Goal: Task Accomplishment & Management: Use online tool/utility

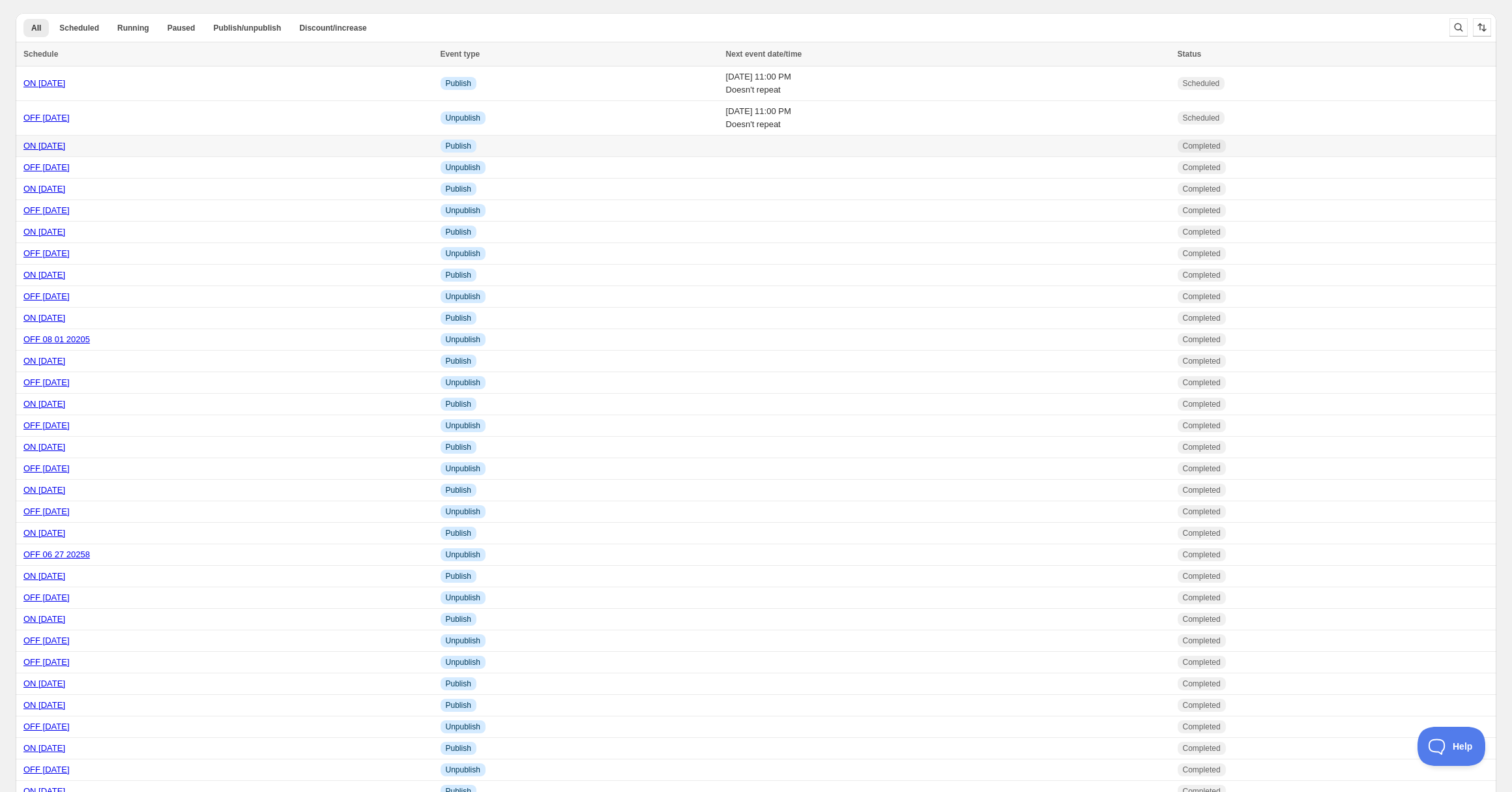
click at [58, 144] on link "ON [DATE]" at bounding box center [44, 146] width 42 height 10
click at [66, 167] on link "OFF [DATE]" at bounding box center [46, 167] width 46 height 10
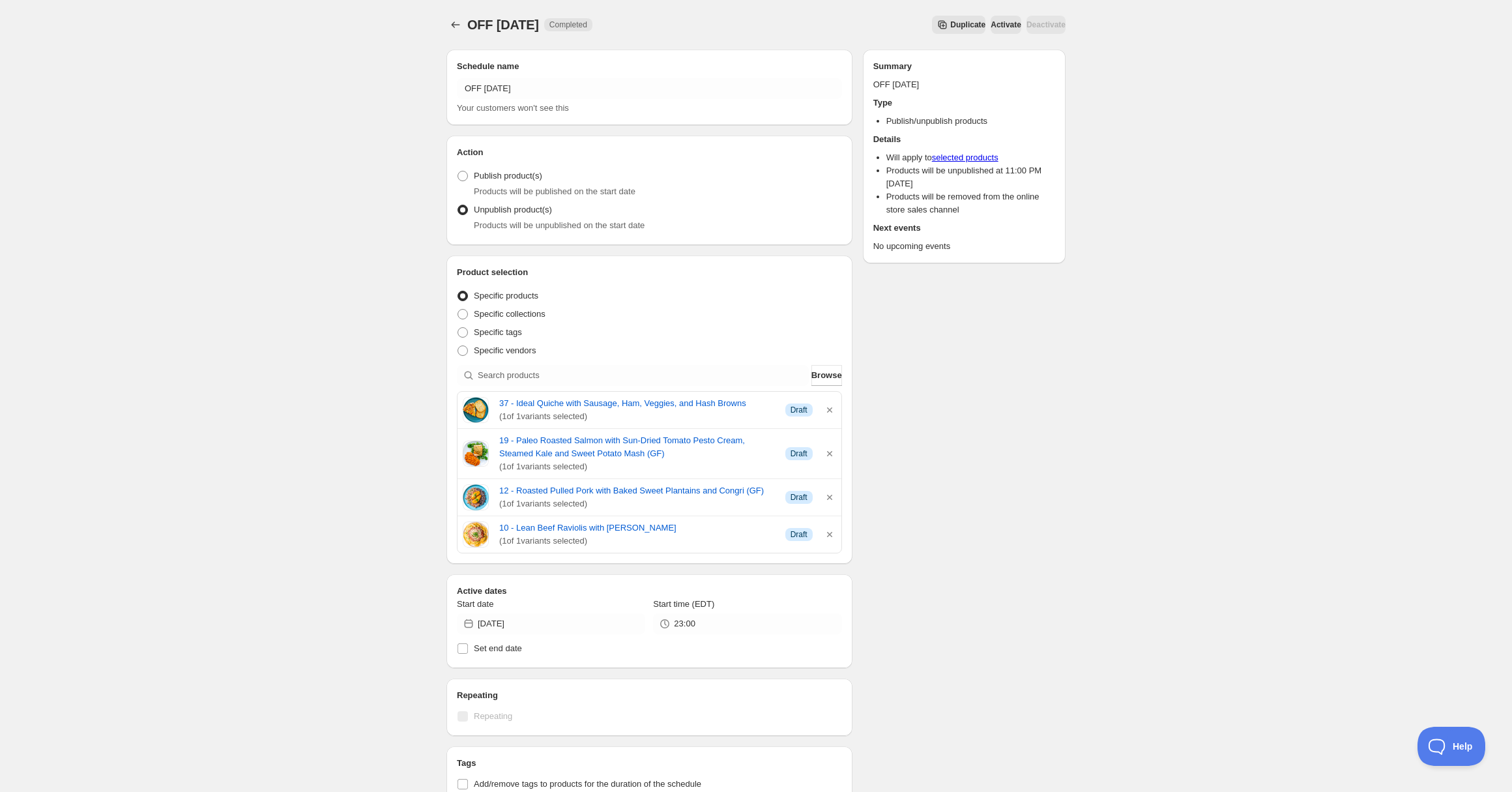
click at [197, 368] on div "OFF [DATE]. This page is ready OFF [DATE] Completed Duplicate Activate Deactiva…" at bounding box center [756, 587] width 1512 height 1174
click at [593, 534] on link "10 - Lean Beef Raviolis with [PERSON_NAME]" at bounding box center [637, 528] width 275 height 13
click at [452, 26] on icon "Schedules" at bounding box center [456, 25] width 9 height 6
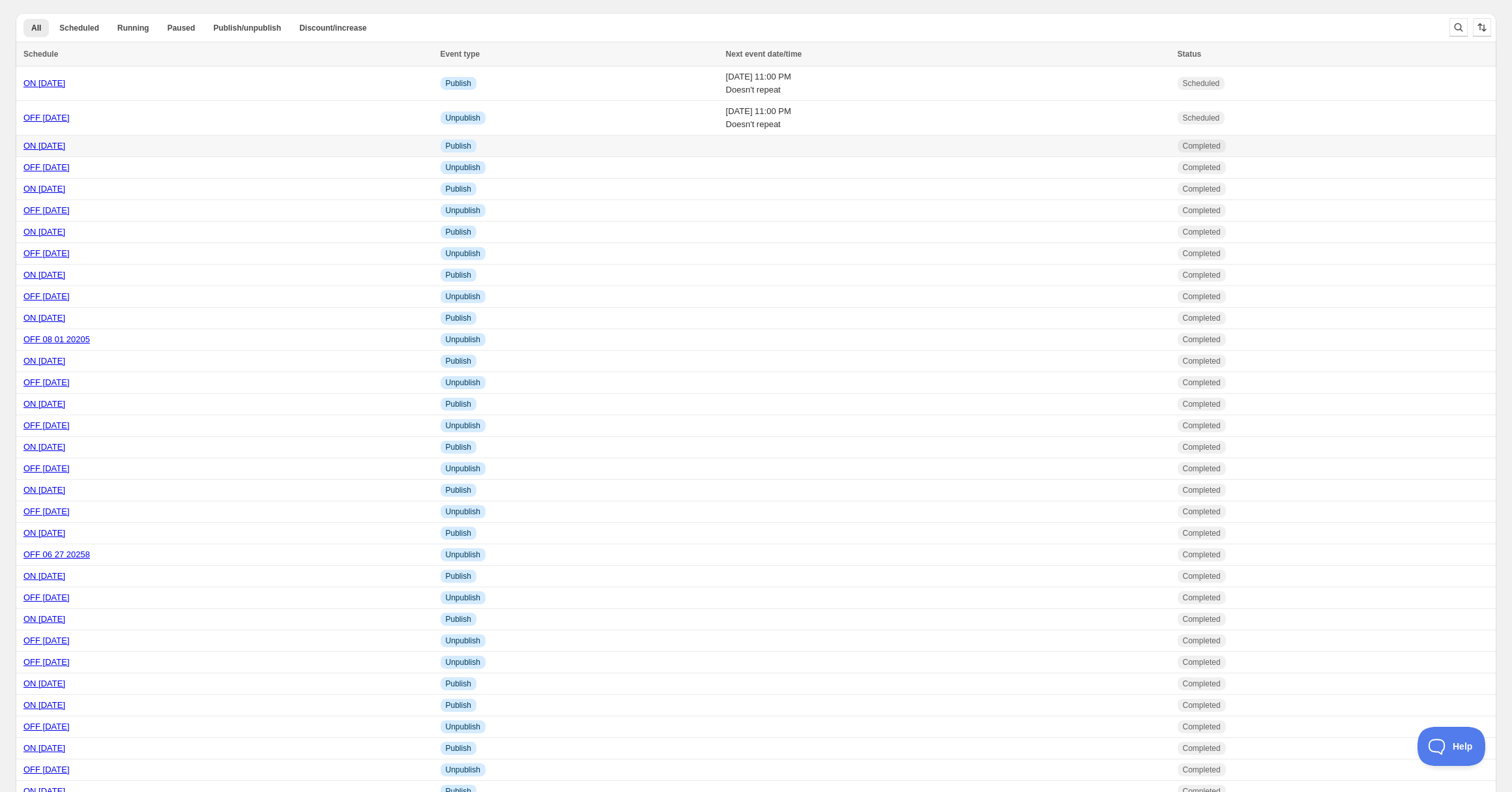
click at [59, 147] on link "ON [DATE]" at bounding box center [44, 146] width 42 height 10
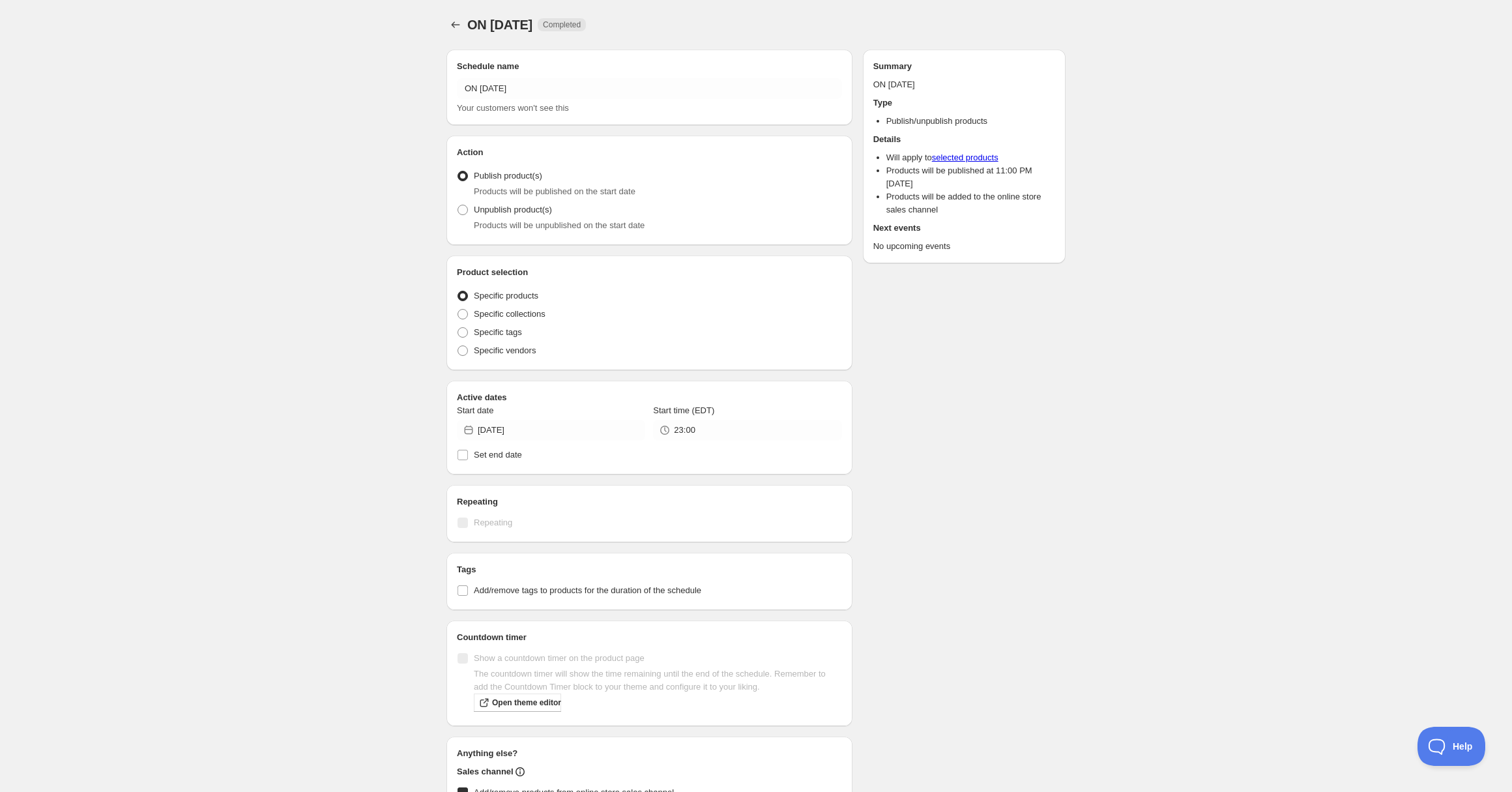
radio input "true"
checkbox input "true"
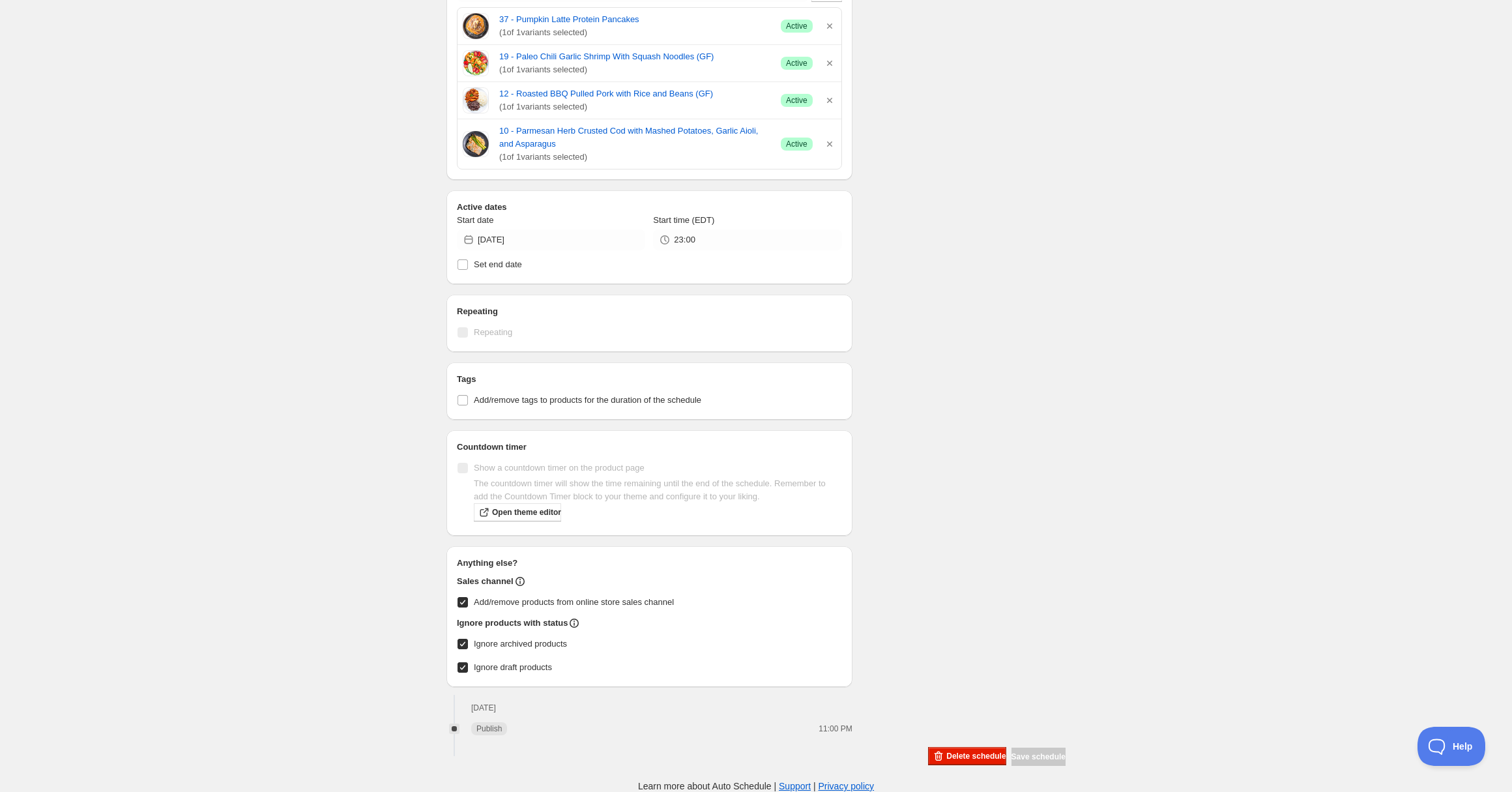
scroll to position [142, 0]
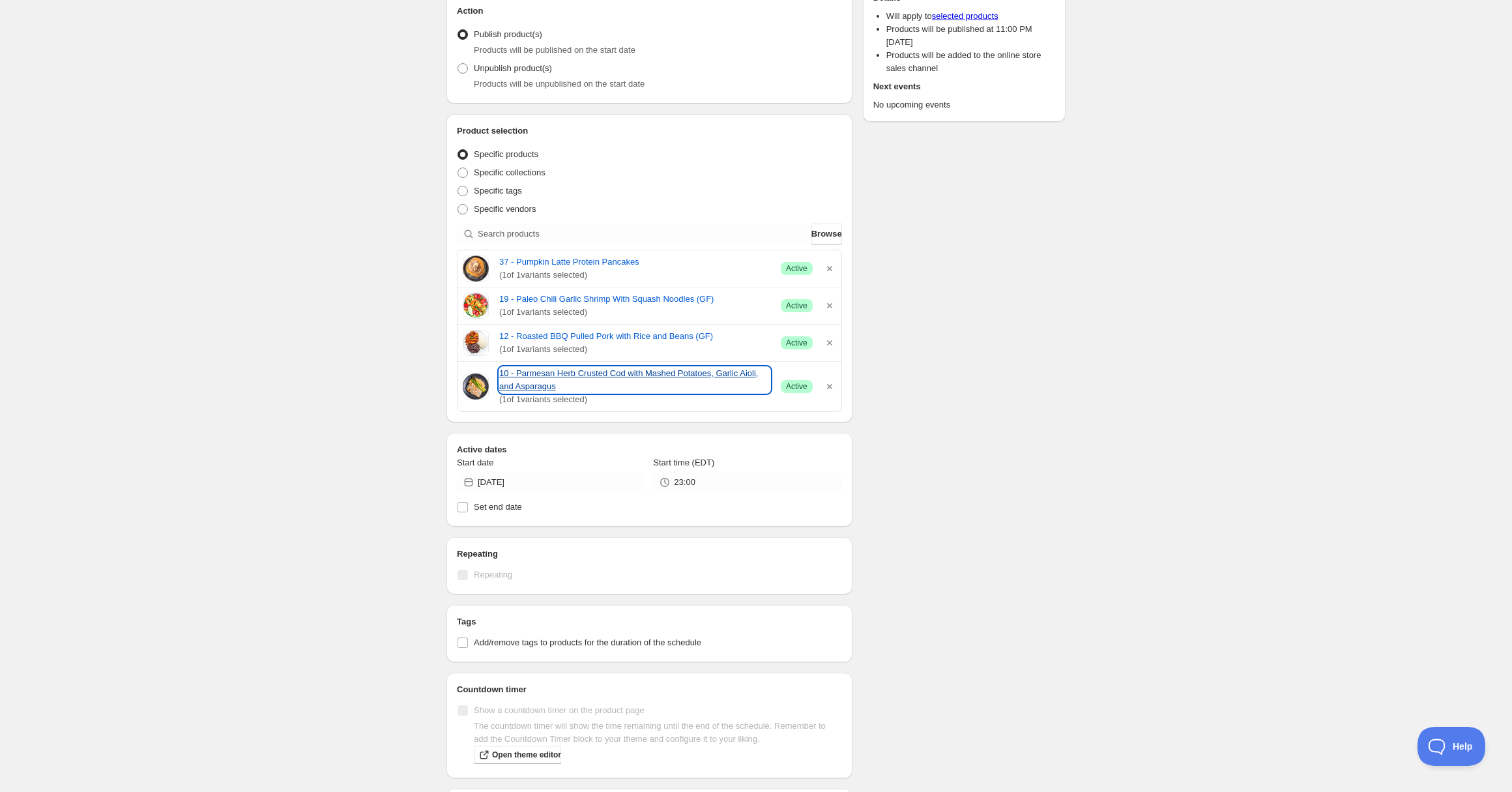
click at [572, 376] on link "10 - Parmesan Herb Crusted Cod with Mashed Potatoes, Garlic Aioli, and Asparagus" at bounding box center [635, 380] width 271 height 26
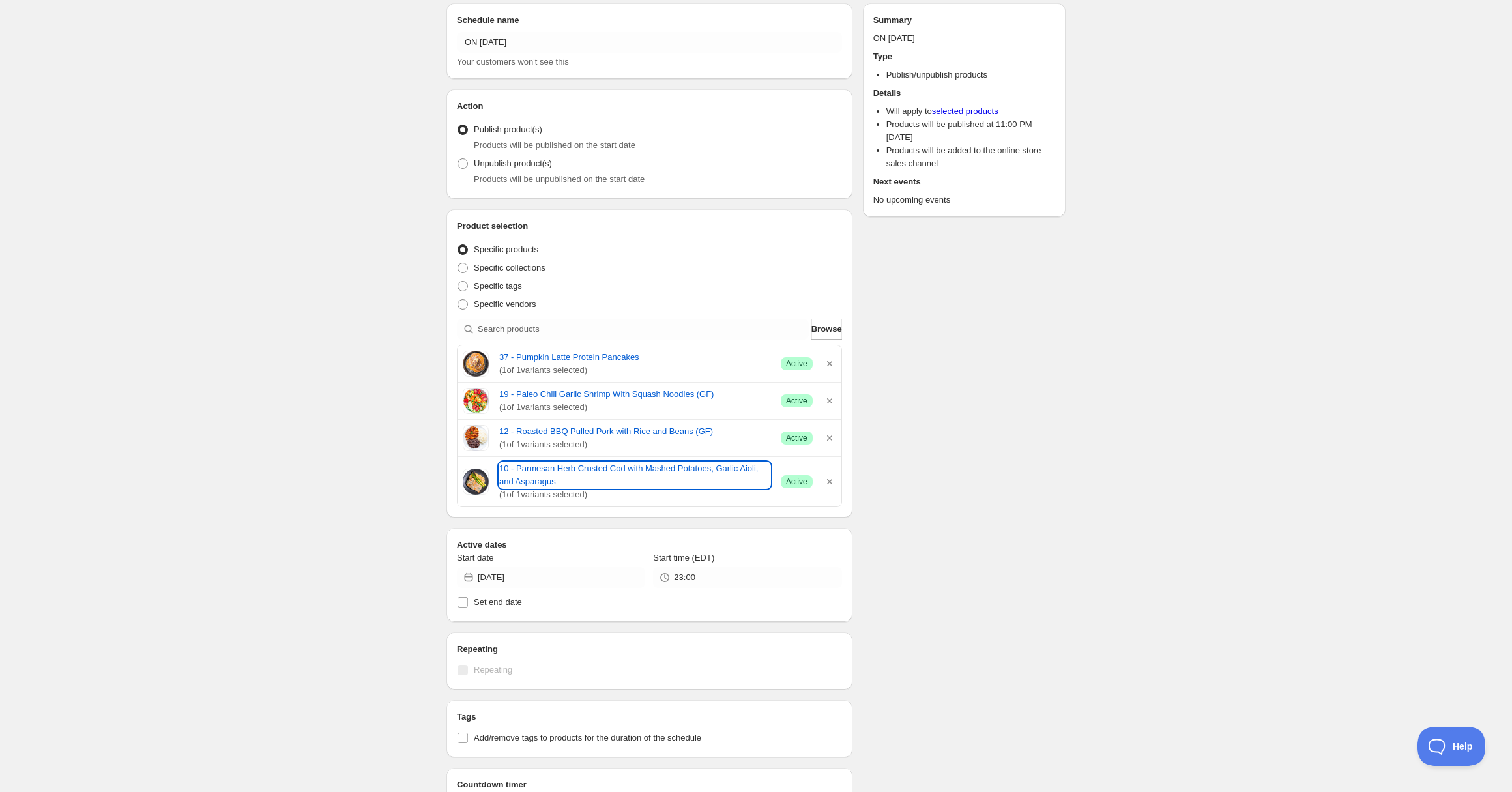
scroll to position [0, 0]
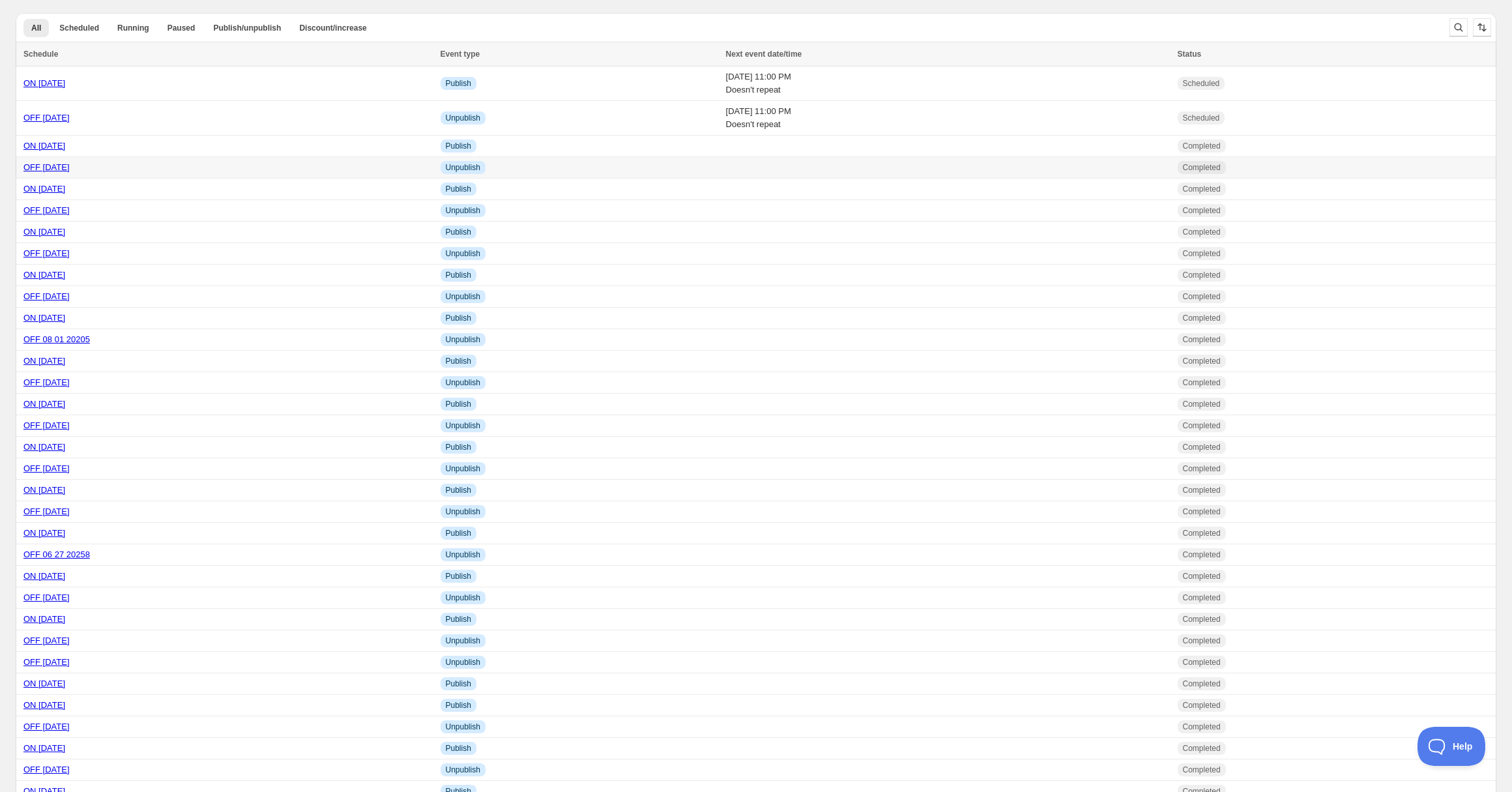
click at [58, 166] on link "OFF [DATE]" at bounding box center [46, 167] width 46 height 10
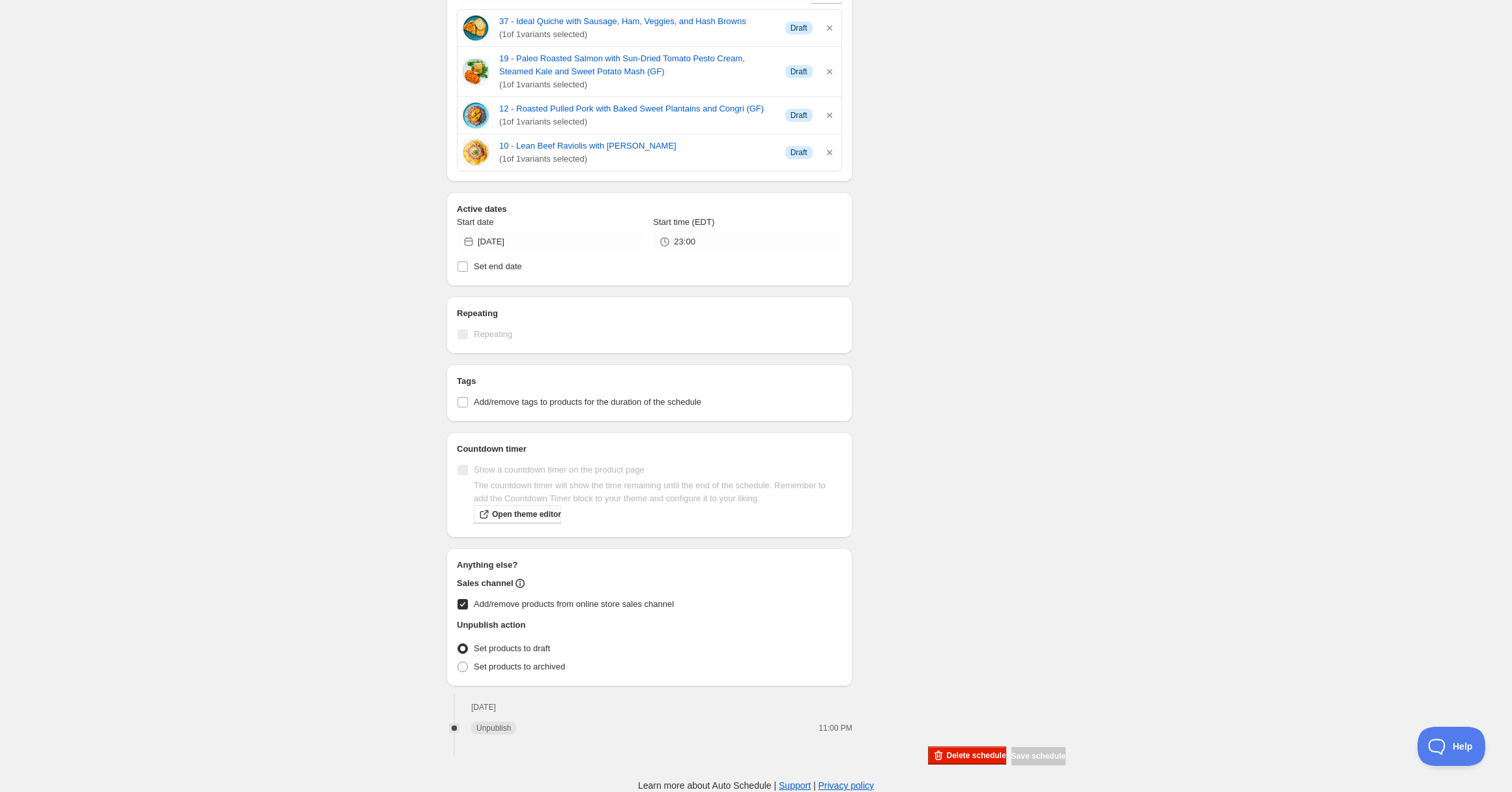
scroll to position [198, 0]
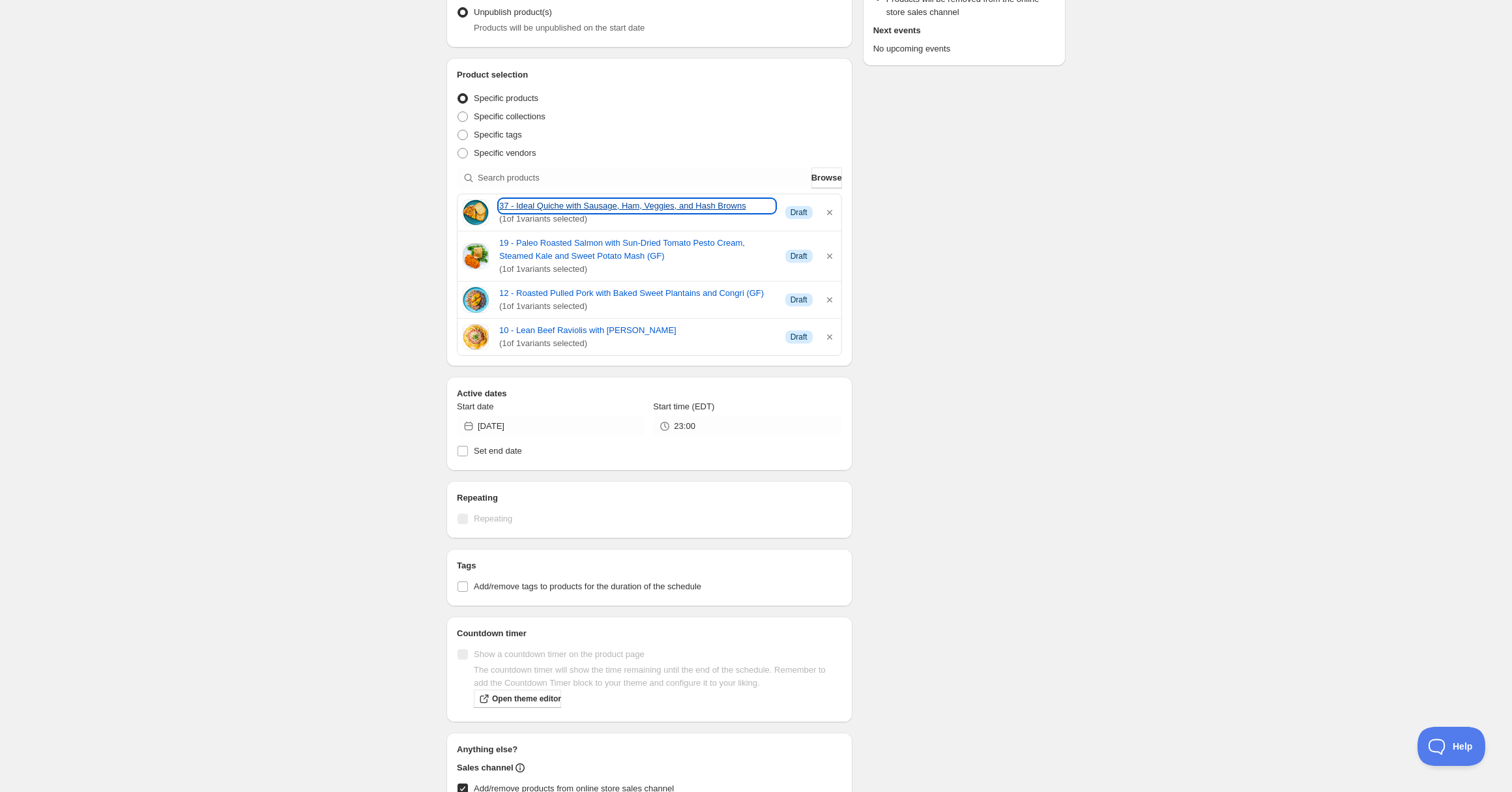
click at [562, 201] on link "37 - Ideal Quiche with Sausage, Ham, Veggies, and Hash Browns" at bounding box center [637, 206] width 275 height 13
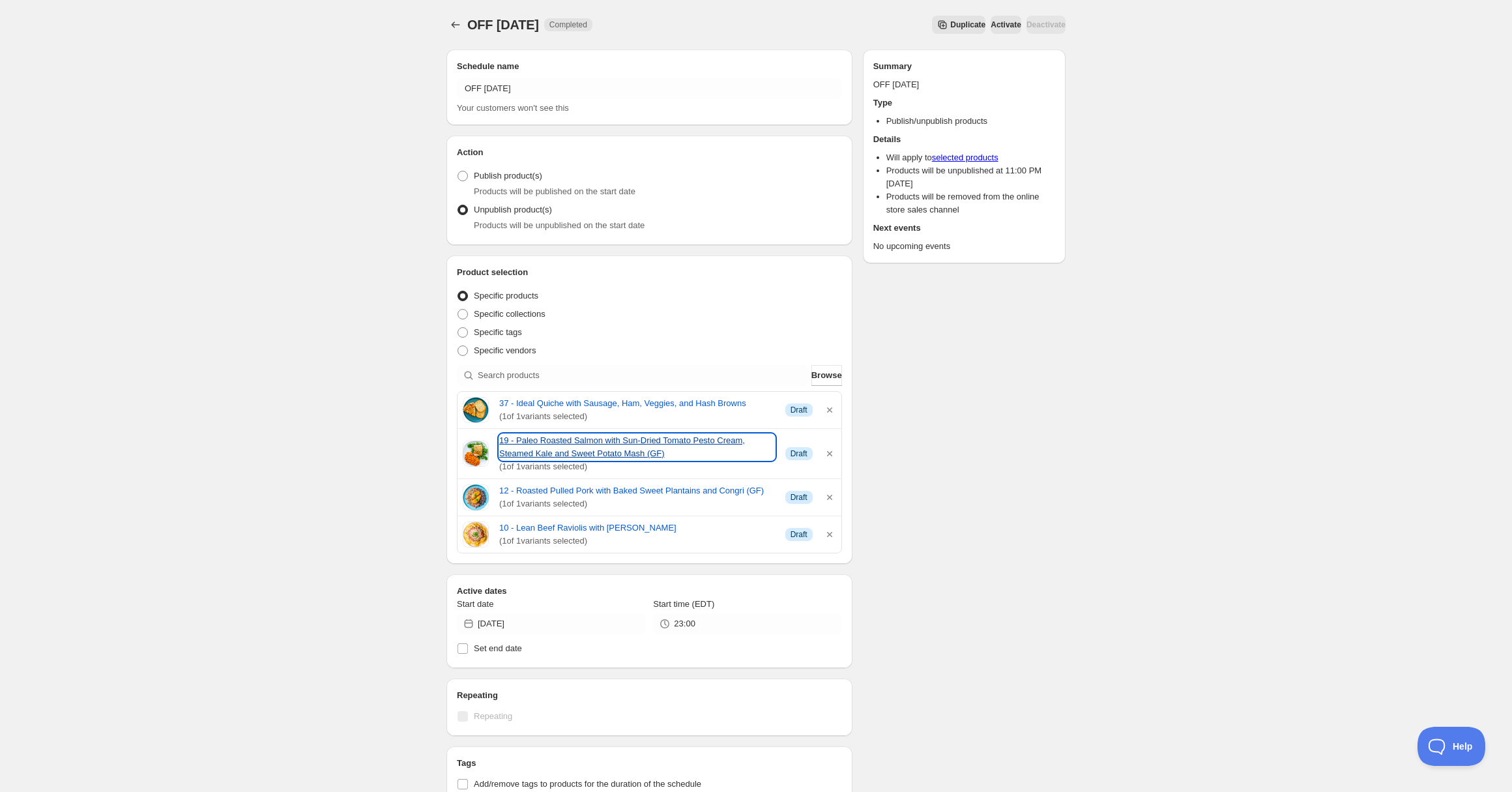
click at [538, 444] on link "19 - Paleo Roasted Salmon with Sun-Dried Tomato Pesto Cream, Steamed Kale and S…" at bounding box center [637, 447] width 275 height 26
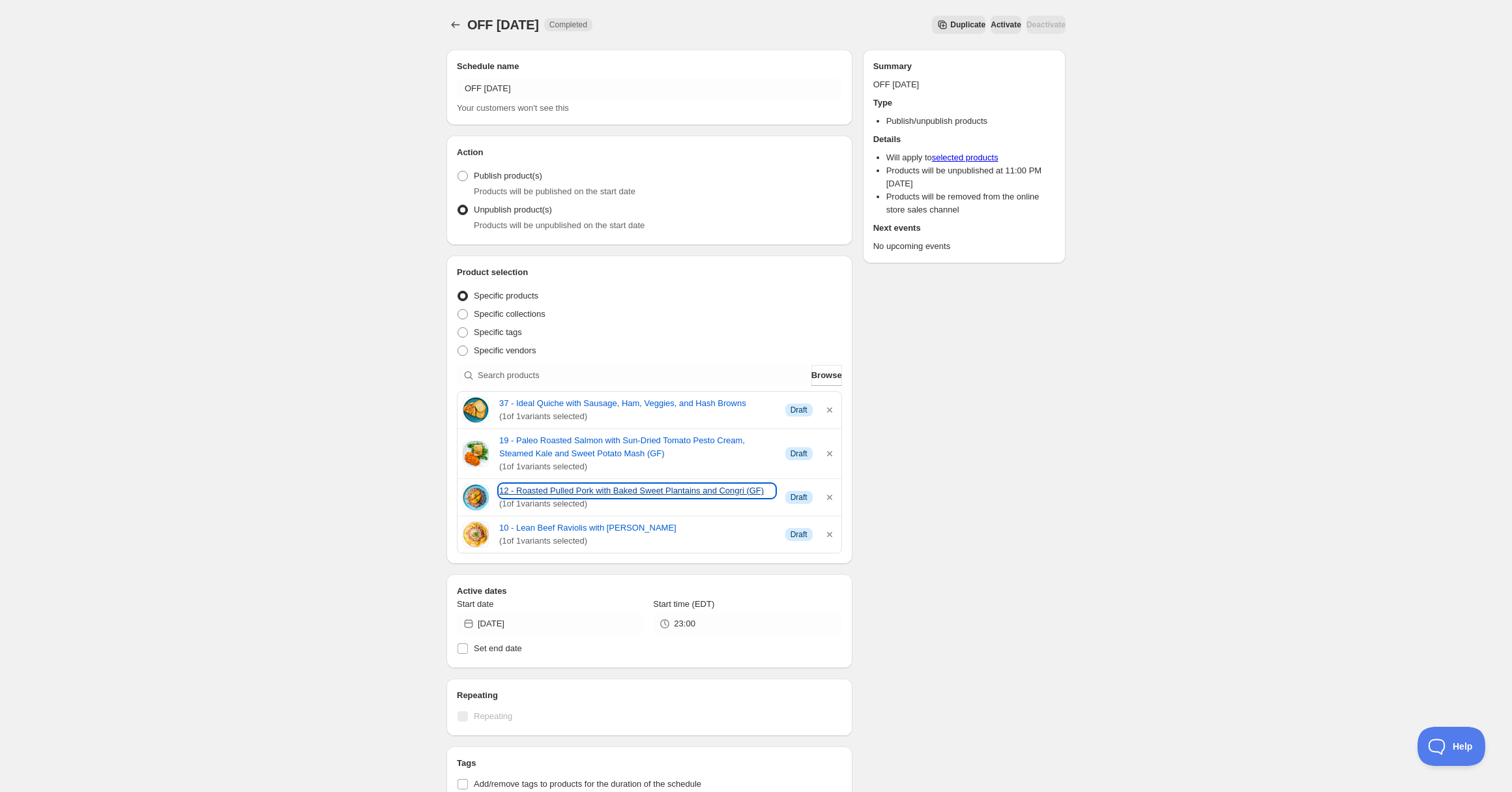
click at [582, 496] on link "12 - Roasted Pulled Pork with Baked Sweet Plantains and Congri (GF)" at bounding box center [637, 491] width 275 height 13
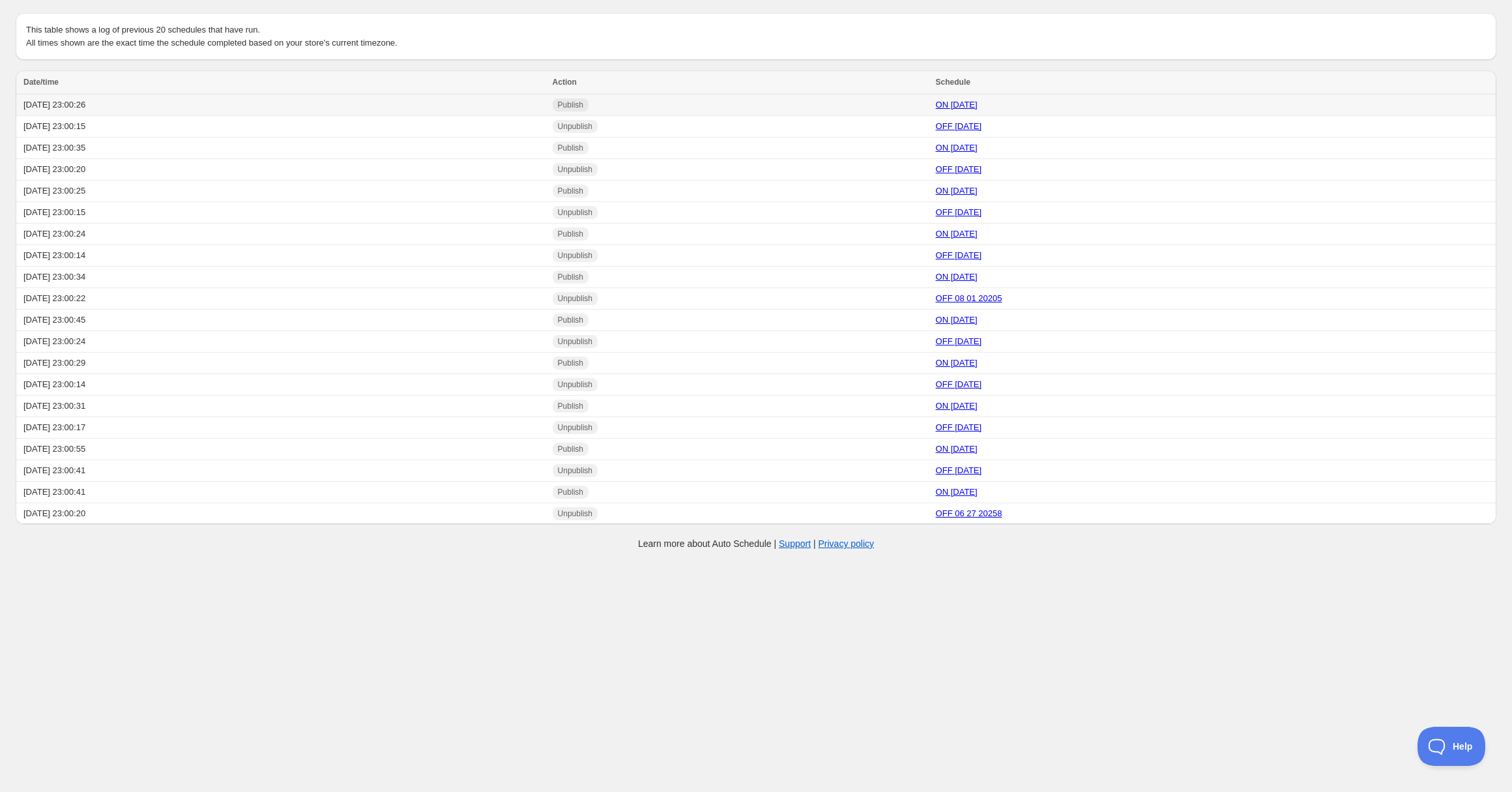
click at [145, 103] on td "[DATE] 23:00:26" at bounding box center [283, 105] width 533 height 22
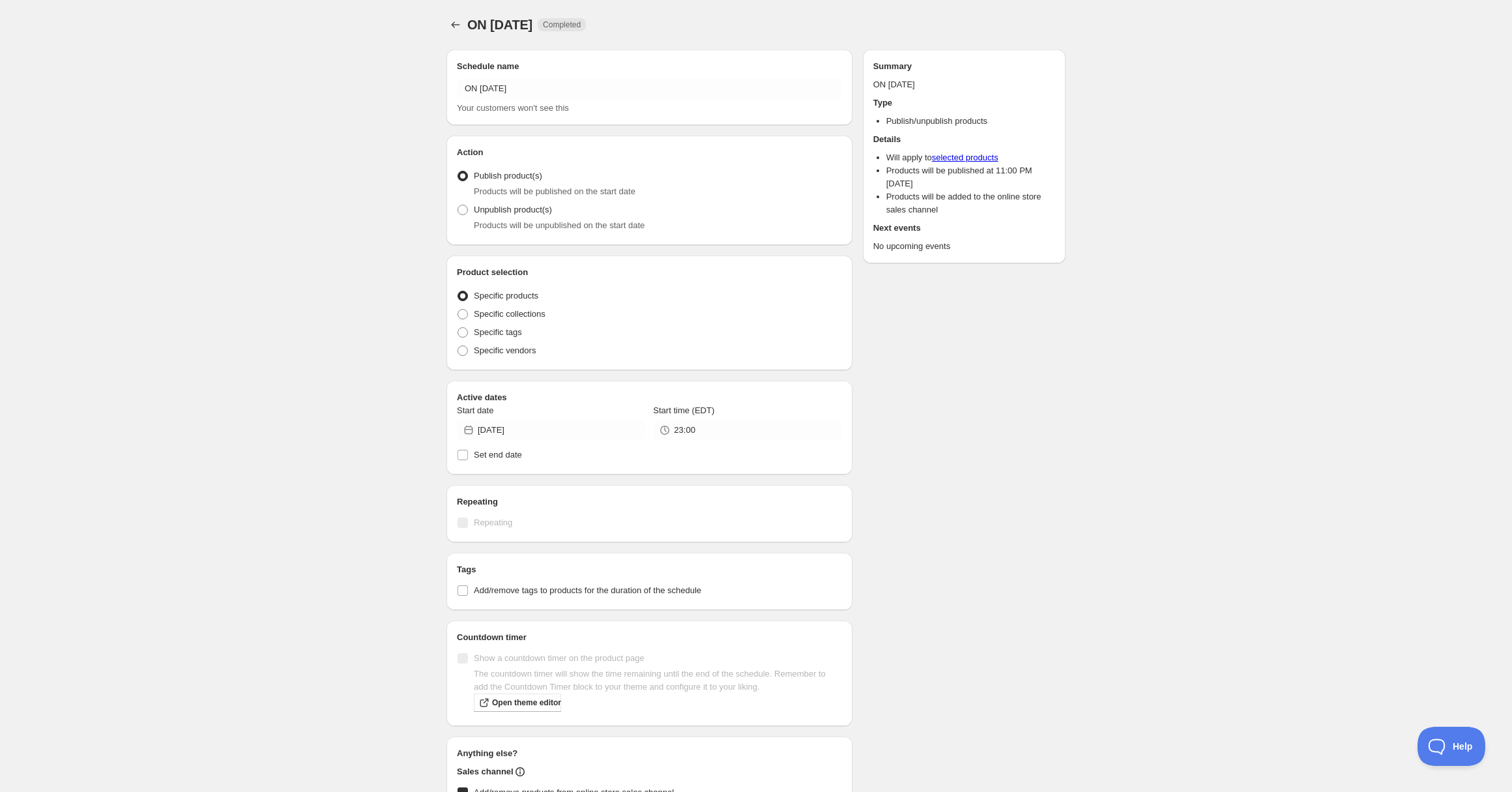
radio input "true"
checkbox input "true"
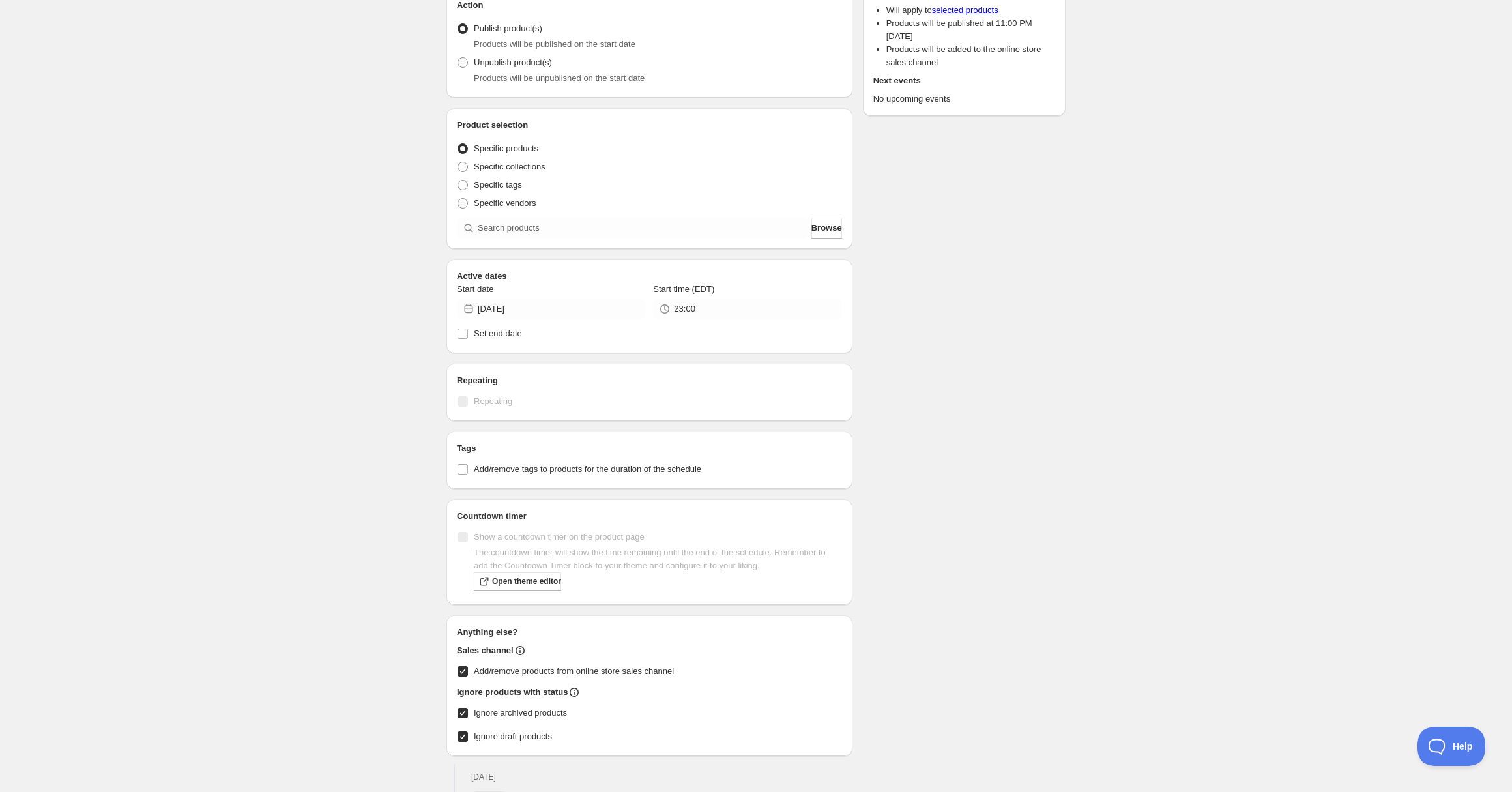
scroll to position [216, 0]
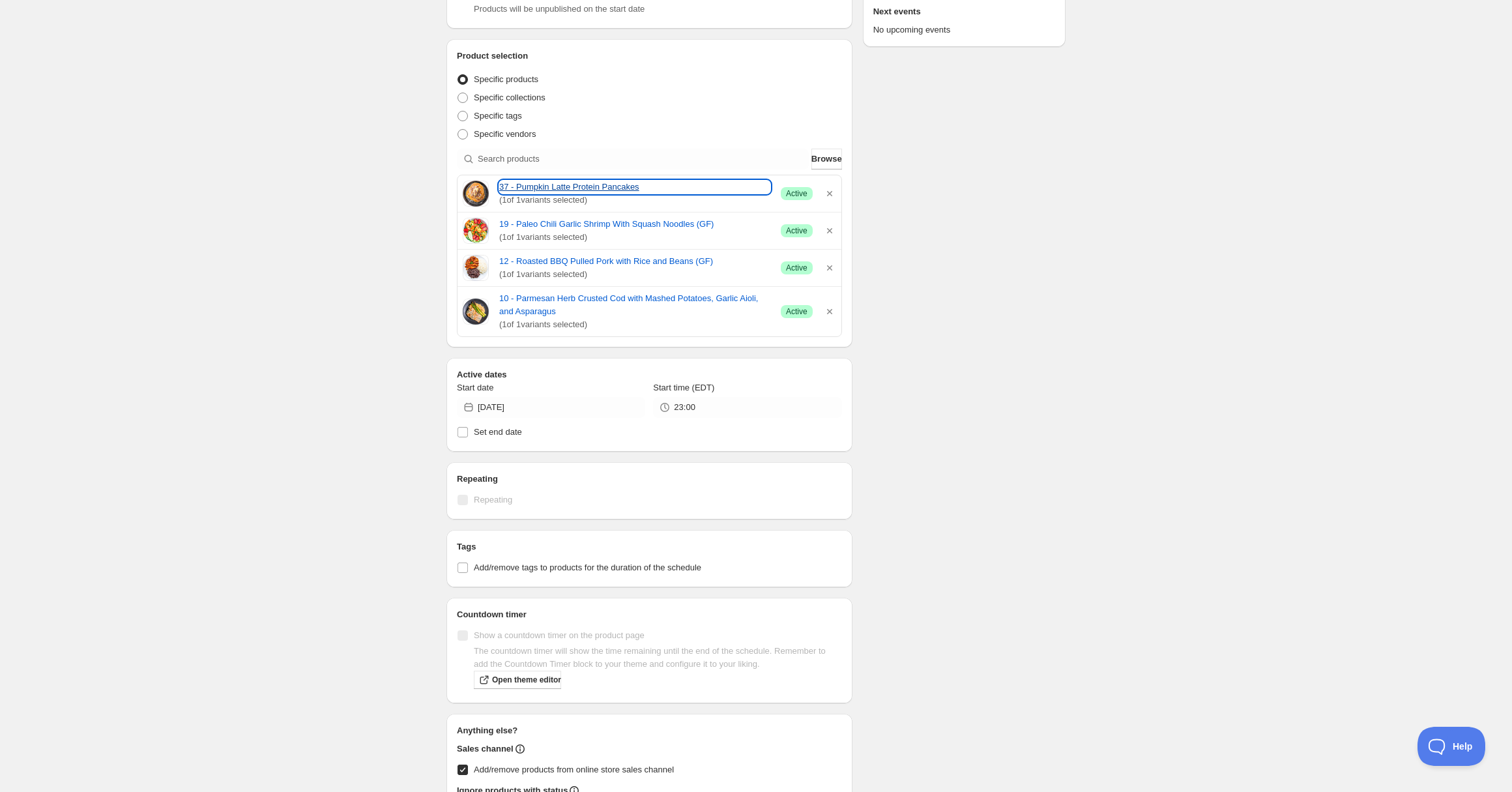
click at [605, 184] on link "37 - Pumpkin Latte Protein Pancakes" at bounding box center [635, 187] width 271 height 13
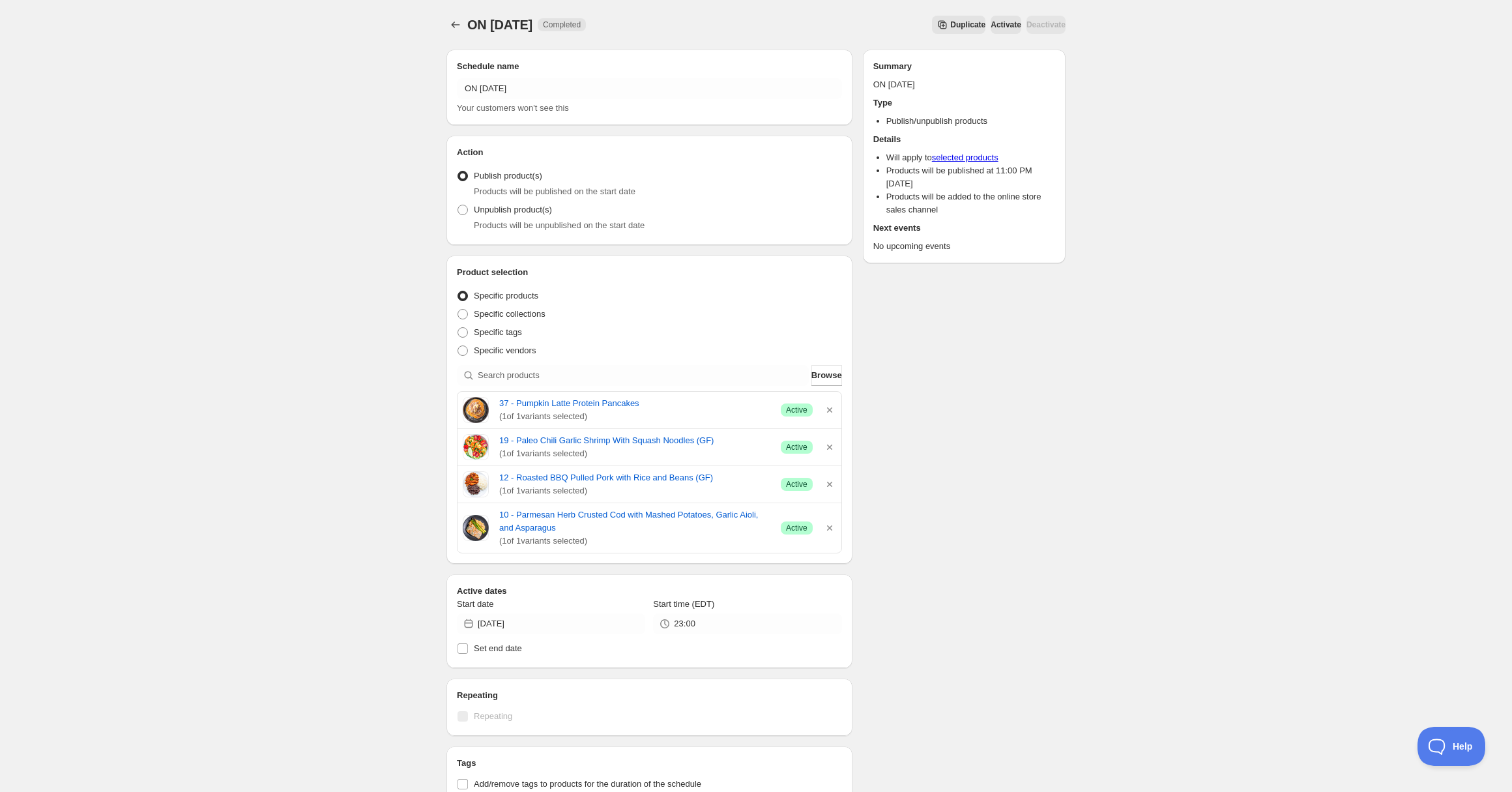
scroll to position [6, 0]
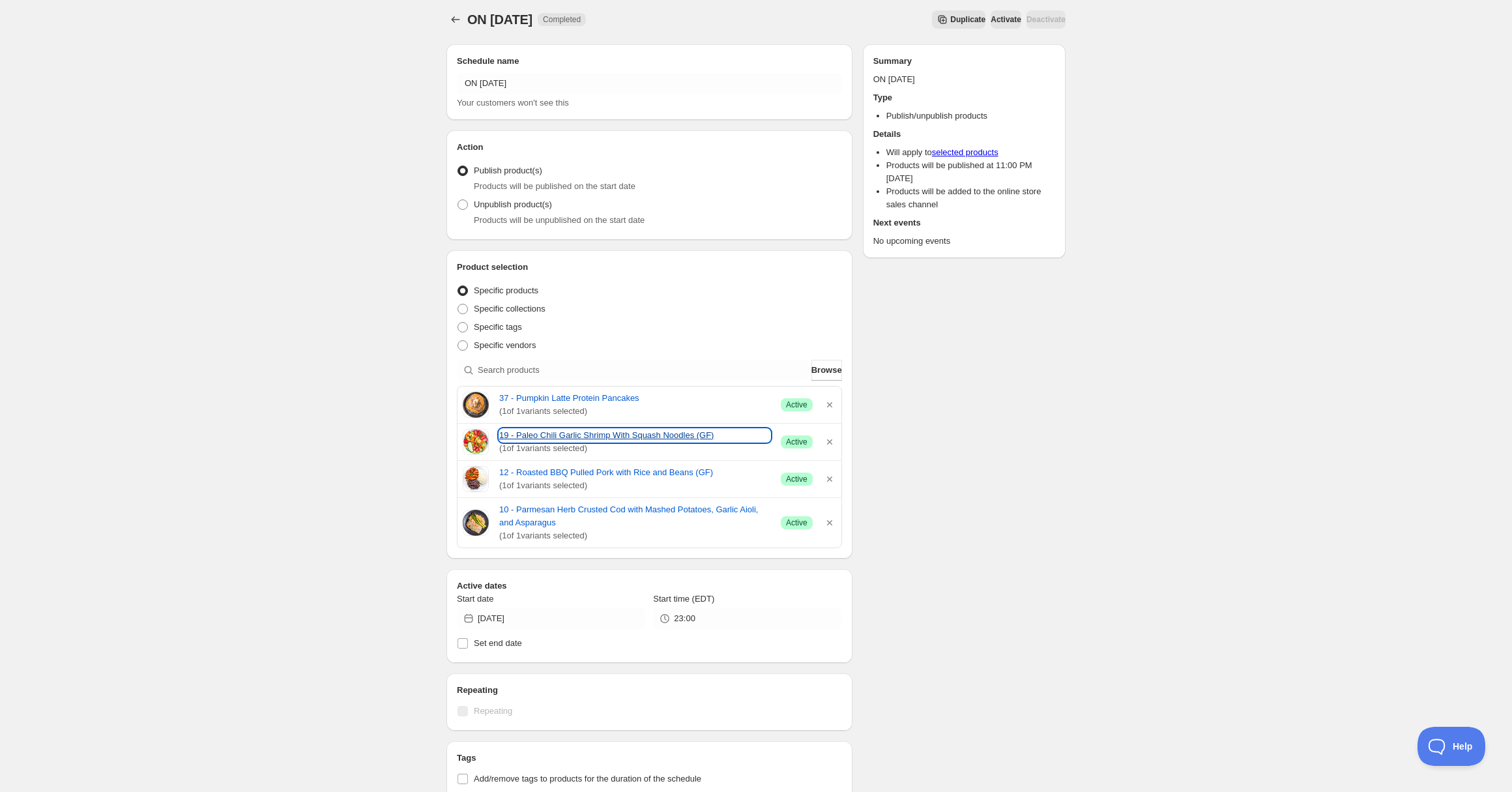
click at [628, 431] on link "19 - Paleo Chili Garlic Shrimp With Squash Noodles (GF)" at bounding box center [635, 436] width 271 height 13
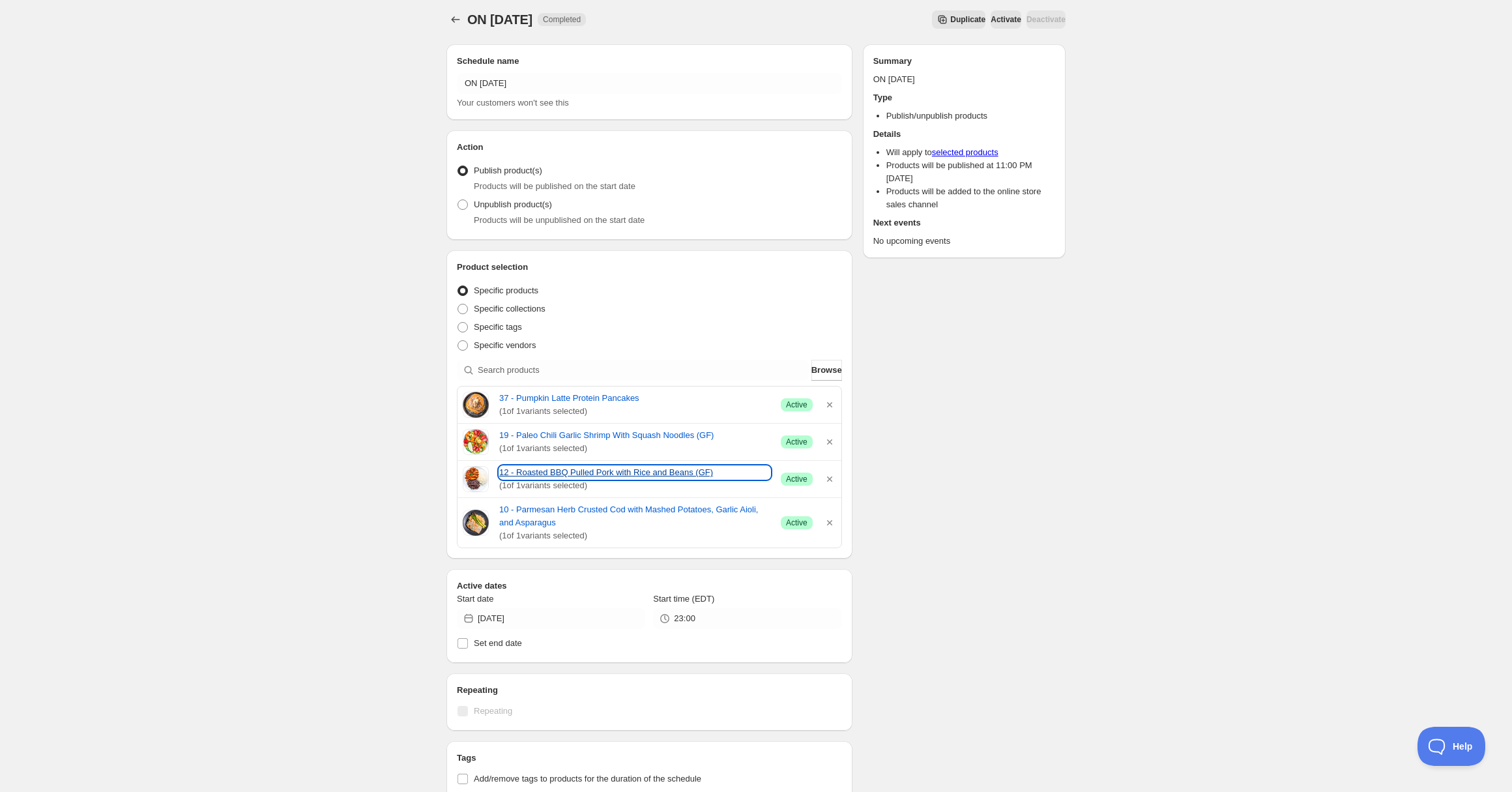
click at [561, 472] on link "12 - Roasted BBQ Pulled Pork with Rice and Beans (GF)" at bounding box center [635, 472] width 271 height 13
